Goal: Task Accomplishment & Management: Complete application form

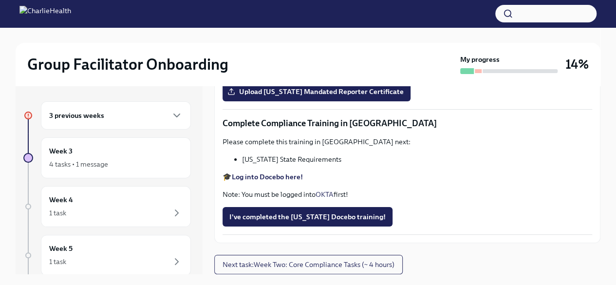
scroll to position [2102, 0]
click at [321, 96] on span "Upload [US_STATE] Mandated Reporter Certificate" at bounding box center [316, 92] width 174 height 10
click at [0, 0] on input "Upload [US_STATE] Mandated Reporter Certificate" at bounding box center [0, 0] width 0 height 0
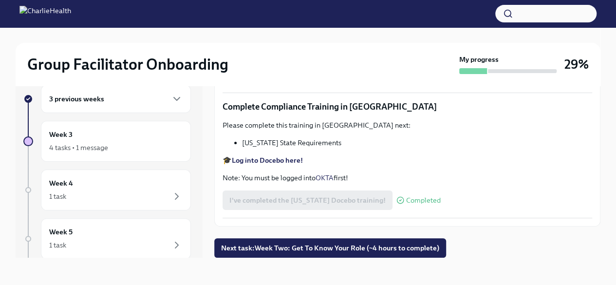
scroll to position [2113, 0]
click at [402, 248] on span "Next task : Week Two: Get To Know Your Role (~4 hours to complete)" at bounding box center [330, 248] width 218 height 10
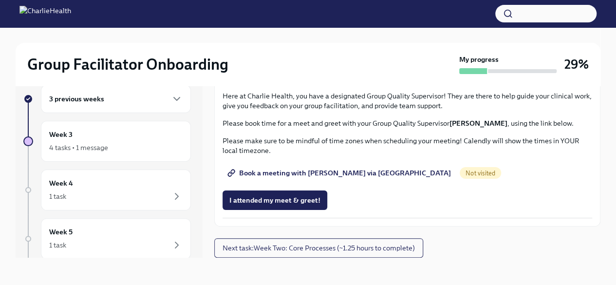
scroll to position [730, 0]
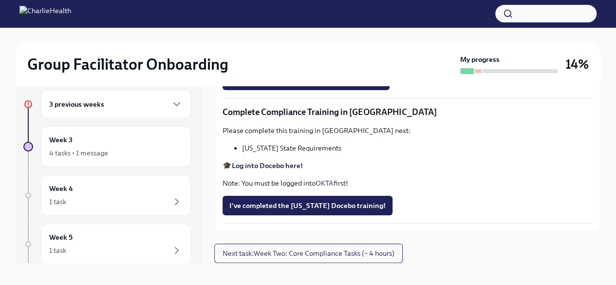
scroll to position [17, 0]
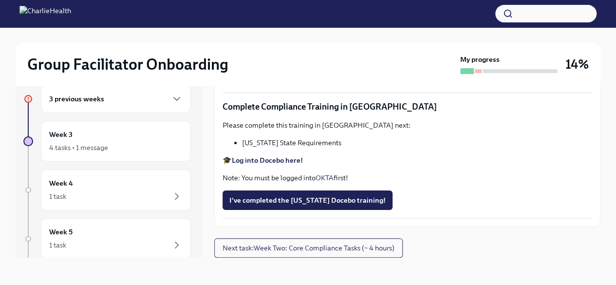
click at [269, 159] on strong "Log into Docebo here!" at bounding box center [267, 160] width 71 height 9
click at [239, 196] on span "I've completed the [US_STATE] Docebo training!" at bounding box center [307, 200] width 156 height 10
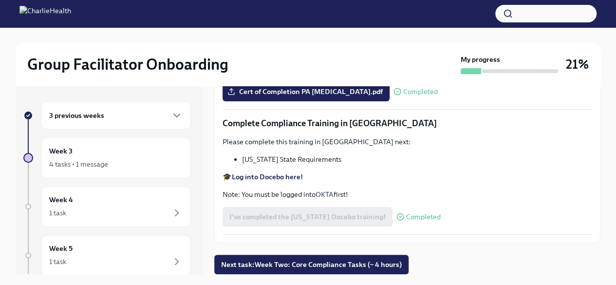
scroll to position [2113, 0]
click at [287, 259] on span "Next task : Week Two: Core Compliance Tasks (~ 4 hours)" at bounding box center [311, 264] width 181 height 10
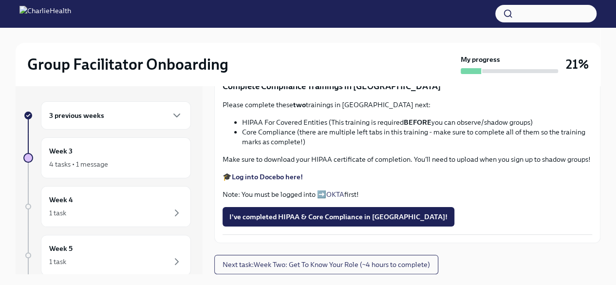
scroll to position [487, 0]
click at [288, 59] on span "Upload Upload CPR Certificate" at bounding box center [283, 55] width 108 height 10
click at [0, 0] on input "Upload Upload CPR Certificate" at bounding box center [0, 0] width 0 height 0
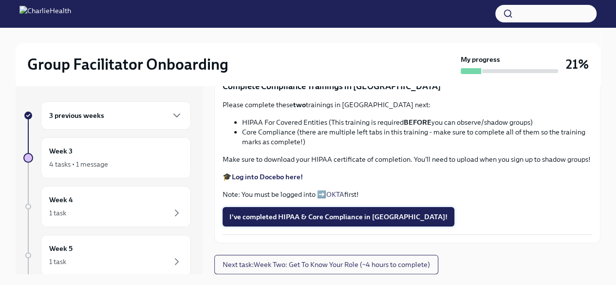
click at [255, 207] on button "I've completed HIPAA & Core Compliance in Docebo!" at bounding box center [338, 216] width 232 height 19
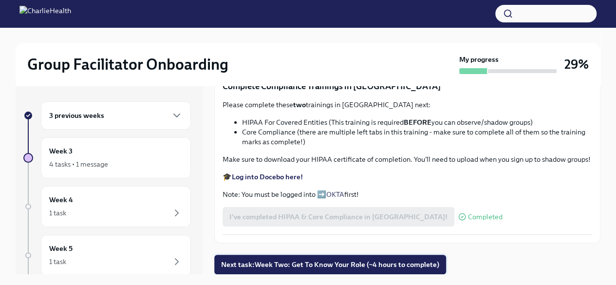
click at [273, 259] on span "Next task : Week Two: Get To Know Your Role (~4 hours to complete)" at bounding box center [330, 264] width 218 height 10
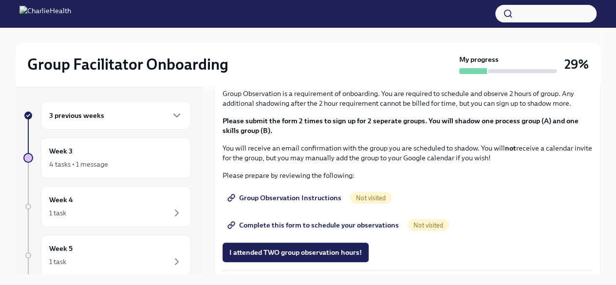
scroll to position [535, 0]
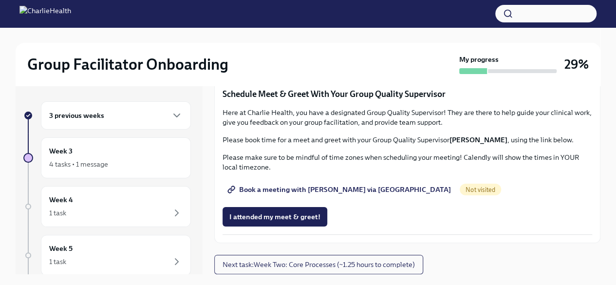
scroll to position [810, 0]
click at [261, 13] on span "Group Observation Instructions" at bounding box center [285, 8] width 112 height 10
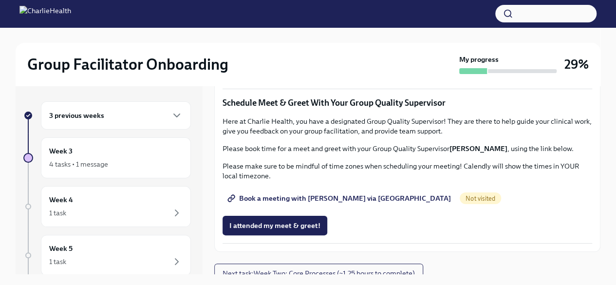
scroll to position [779, 0]
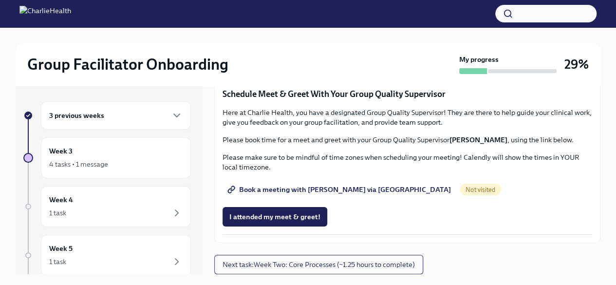
click at [353, 67] on span "I attended TWO group observation hours!" at bounding box center [295, 62] width 132 height 10
click at [310, 188] on span "Book a meeting with [PERSON_NAME] via [GEOGRAPHIC_DATA]" at bounding box center [339, 189] width 221 height 10
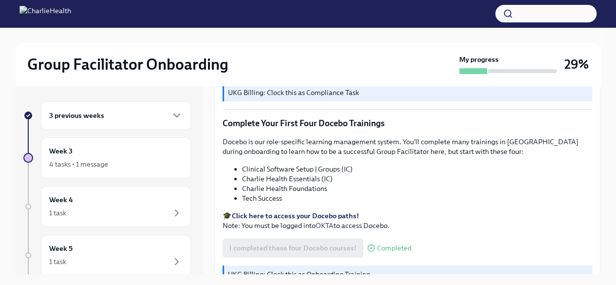
scroll to position [1322, 0]
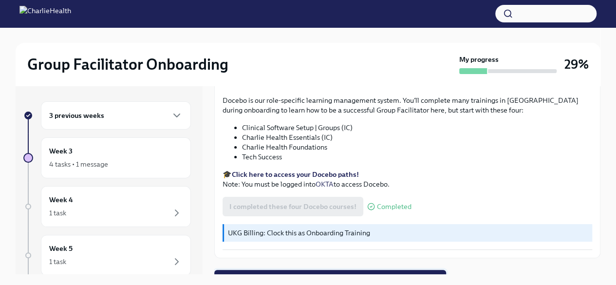
click at [378, 274] on span "Next task : Week Two: Get To Know Your Role (~4 hours to complete)" at bounding box center [330, 279] width 218 height 10
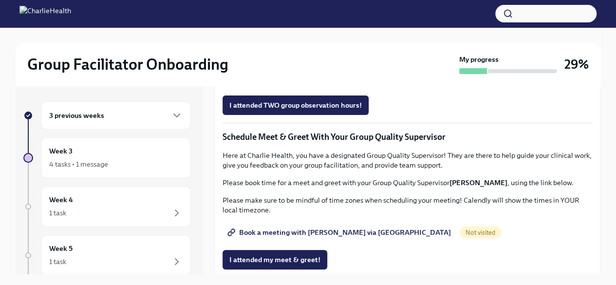
scroll to position [827, 0]
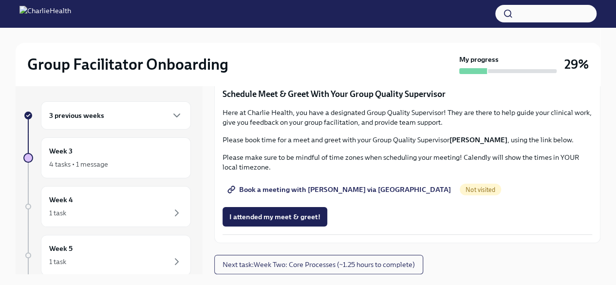
click at [343, 40] on span "Complete this form to schedule your observations" at bounding box center [313, 35] width 169 height 10
click at [322, 263] on span "Next task : Week Two: Core Processes (~1.25 hours to complete)" at bounding box center [318, 264] width 192 height 10
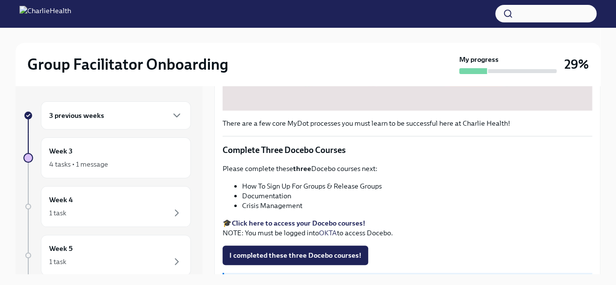
scroll to position [389, 0]
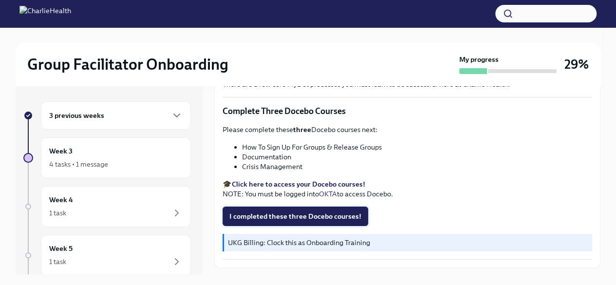
click at [330, 212] on span "I completed these three Docebo courses!" at bounding box center [295, 216] width 132 height 10
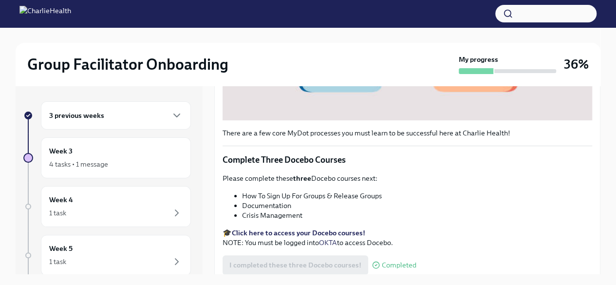
scroll to position [408, 0]
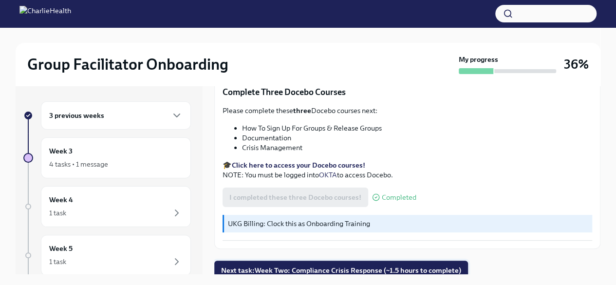
click at [344, 265] on span "Next task : Week Two: Compliance Crisis Response (~1.5 hours to complete)" at bounding box center [341, 270] width 240 height 10
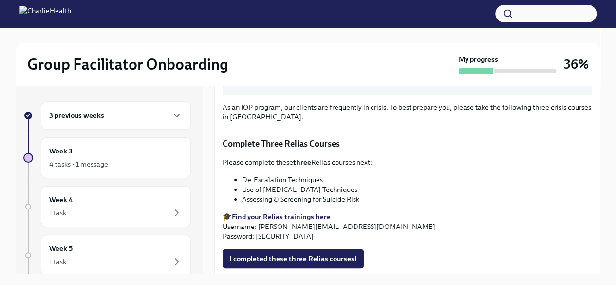
scroll to position [389, 0]
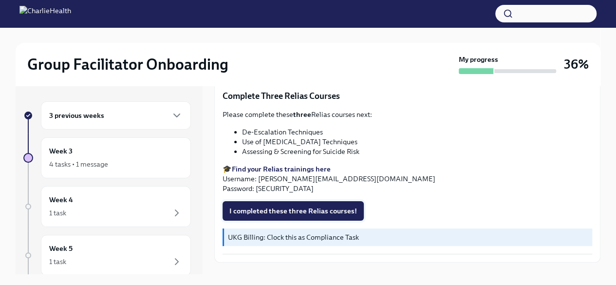
click at [329, 201] on button "I completed these three Relias courses!" at bounding box center [292, 210] width 141 height 19
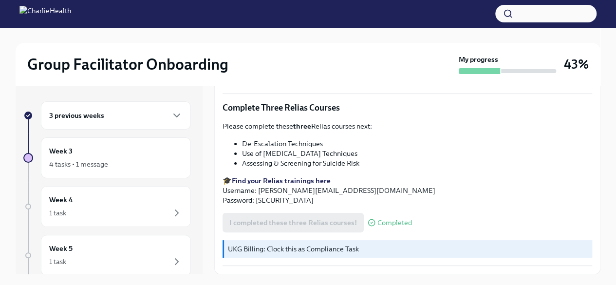
scroll to position [419, 0]
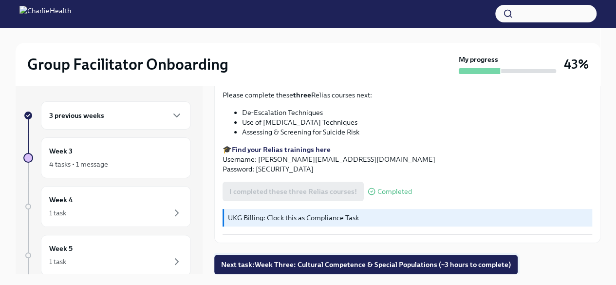
click at [342, 265] on span "Next task : Week Three: Cultural Competence & Special Populations (~3 hours to …" at bounding box center [366, 264] width 290 height 10
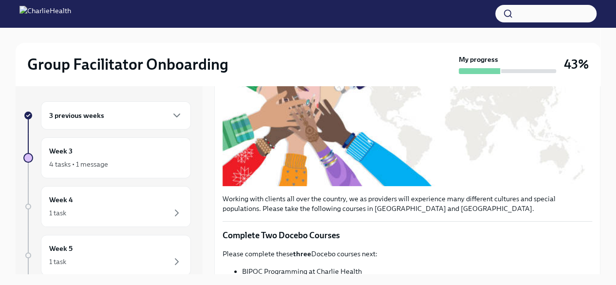
scroll to position [292, 0]
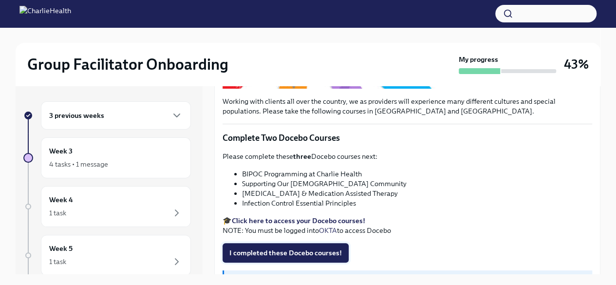
click at [317, 248] on span "I completed these Docebo courses!" at bounding box center [285, 253] width 112 height 10
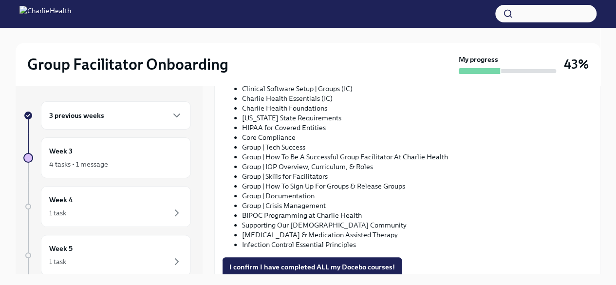
scroll to position [633, 0]
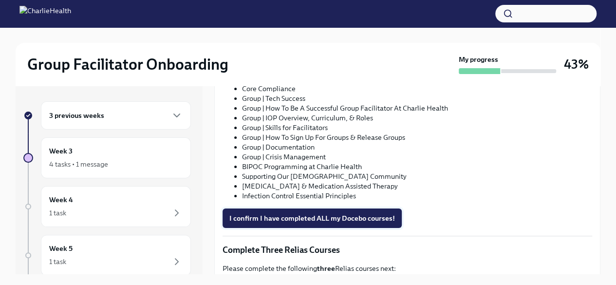
click at [310, 214] on span "I confirm I have completed ALL my Docebo courses!" at bounding box center [311, 218] width 165 height 10
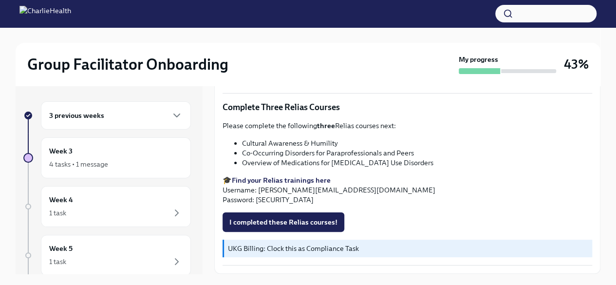
scroll to position [779, 0]
